Goal: Information Seeking & Learning: Learn about a topic

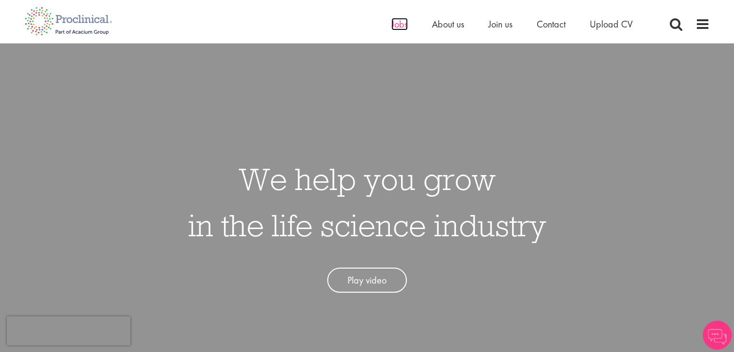
click at [395, 24] on span "Jobs" at bounding box center [399, 24] width 16 height 13
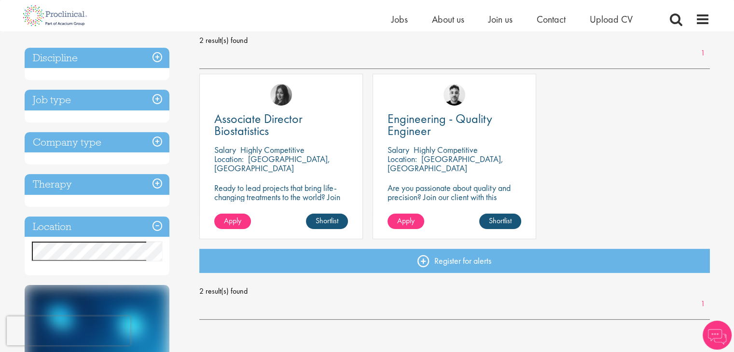
scroll to position [145, 0]
